Goal: Find specific page/section: Find specific page/section

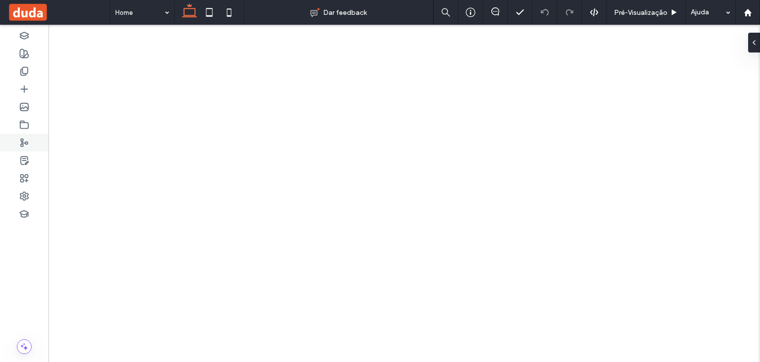
click at [132, 9] on input at bounding box center [139, 12] width 49 height 25
click at [141, 10] on input at bounding box center [139, 12] width 49 height 25
click at [28, 90] on icon at bounding box center [24, 89] width 10 height 10
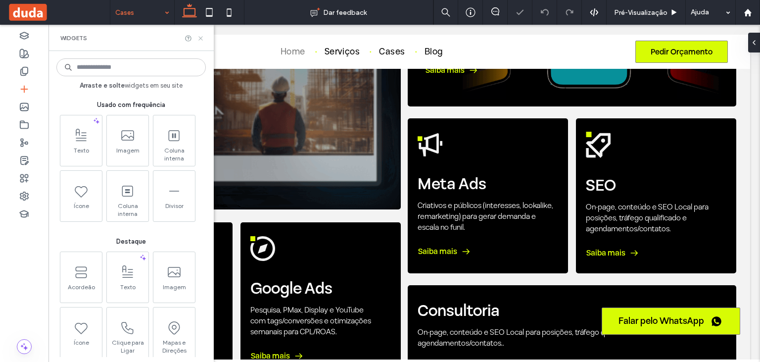
click at [203, 37] on icon at bounding box center [200, 38] width 7 height 7
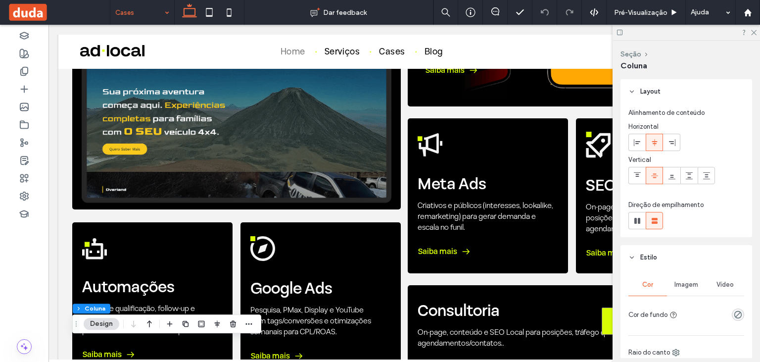
click at [140, 16] on input at bounding box center [139, 12] width 49 height 25
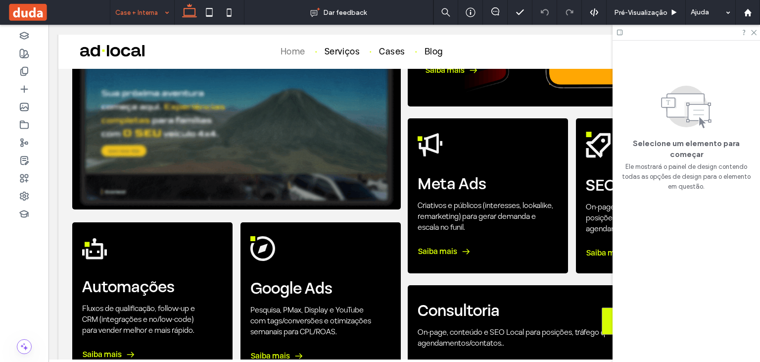
click at [28, 89] on div at bounding box center [380, 181] width 760 height 362
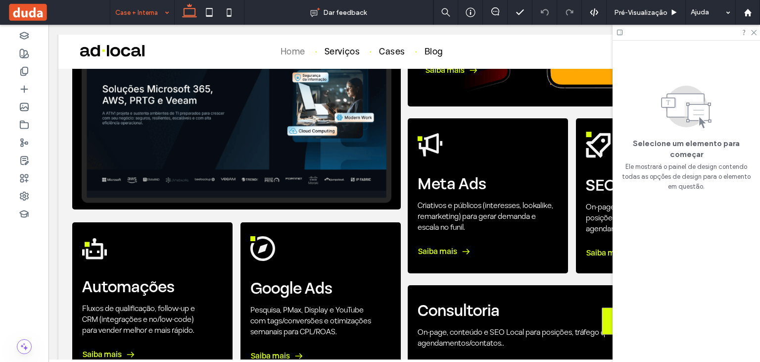
click at [22, 92] on div at bounding box center [380, 181] width 760 height 362
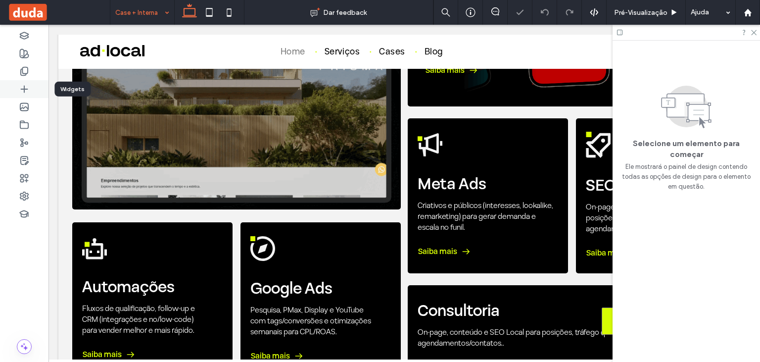
click at [24, 92] on icon at bounding box center [24, 89] width 10 height 10
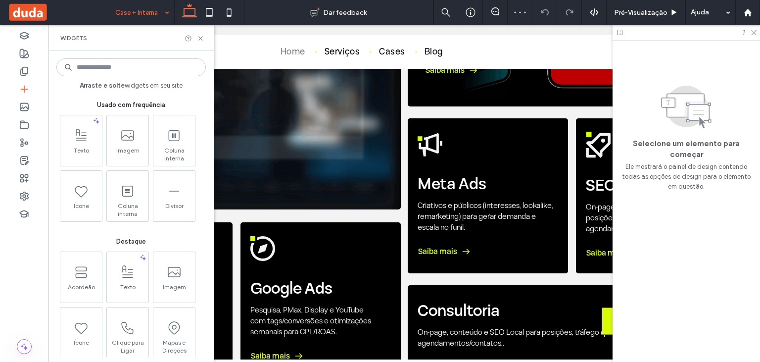
click at [146, 13] on input at bounding box center [139, 12] width 49 height 25
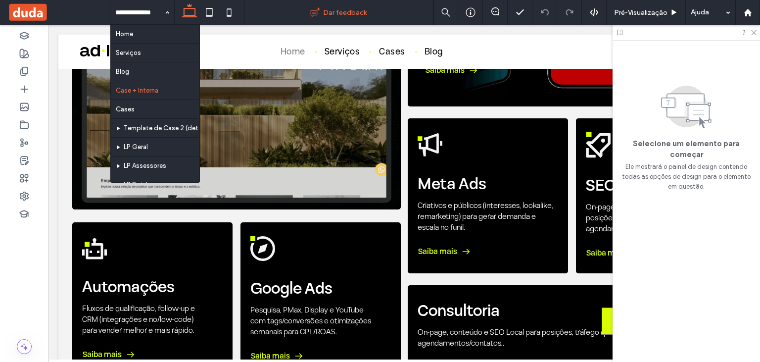
click at [22, 74] on icon at bounding box center [24, 71] width 10 height 10
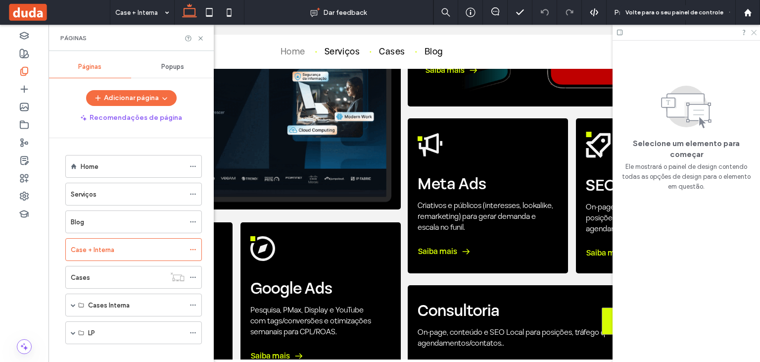
click at [751, 30] on icon at bounding box center [753, 32] width 6 height 6
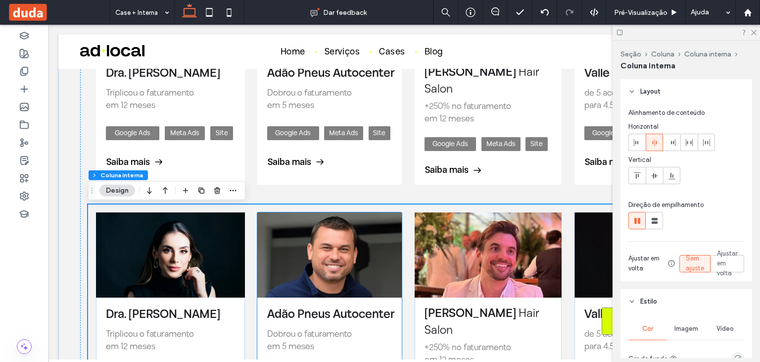
scroll to position [683, 0]
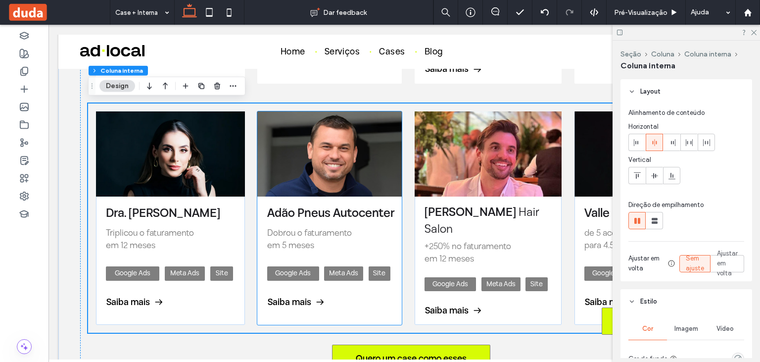
click at [186, 153] on img at bounding box center [170, 153] width 149 height 85
